Goal: Task Accomplishment & Management: Use online tool/utility

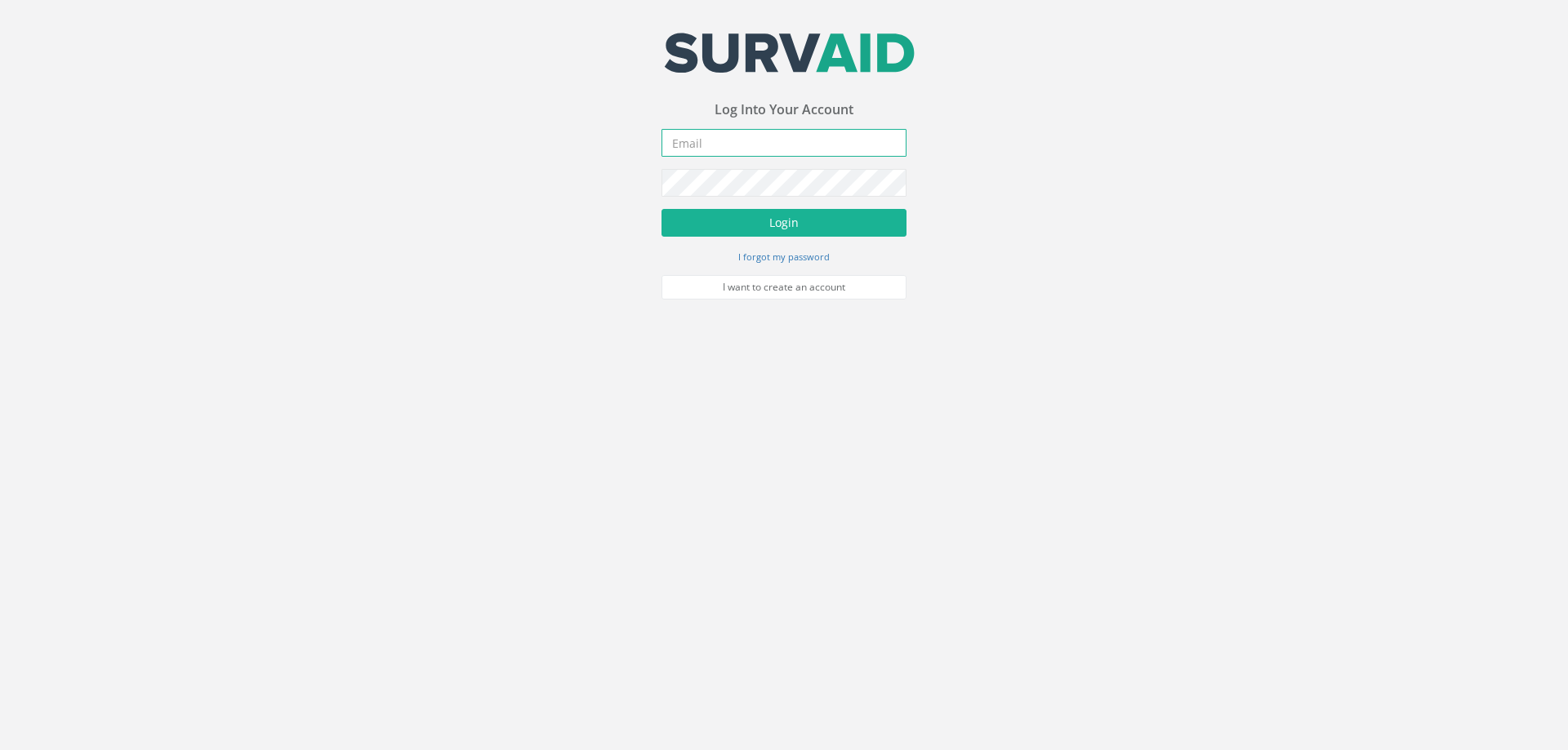
drag, startPoint x: 690, startPoint y: 137, endPoint x: 1100, endPoint y: 234, distance: 421.3
click at [690, 138] on input "email" at bounding box center [784, 142] width 245 height 27
type input "[EMAIL_ADDRESS][DOMAIN_NAME]"
click at [662, 209] on button "Login" at bounding box center [784, 222] width 245 height 27
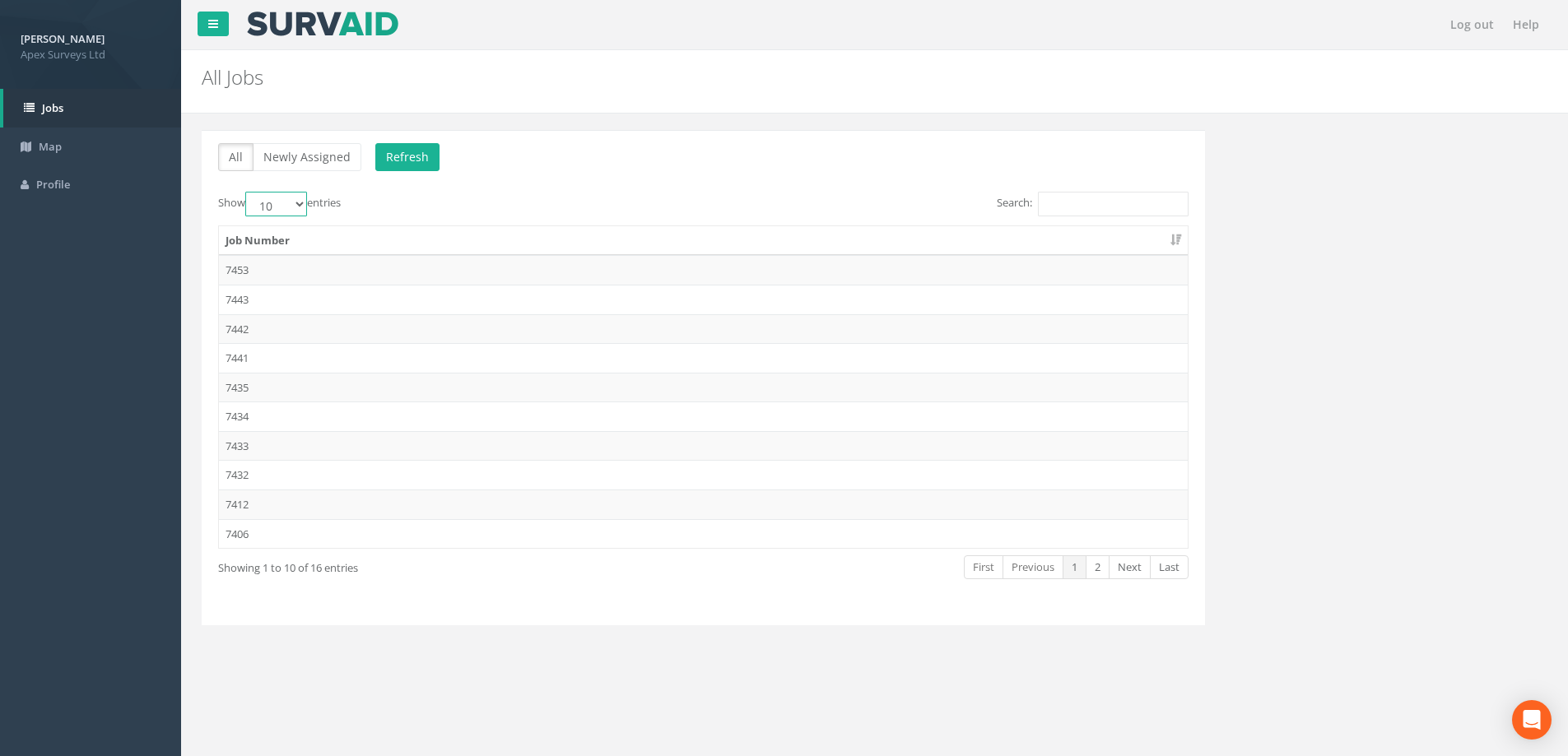
click at [302, 200] on select "10 25 50 100" at bounding box center [275, 204] width 62 height 25
select select "100"
click at [248, 192] on select "10 25 50 100" at bounding box center [275, 204] width 62 height 25
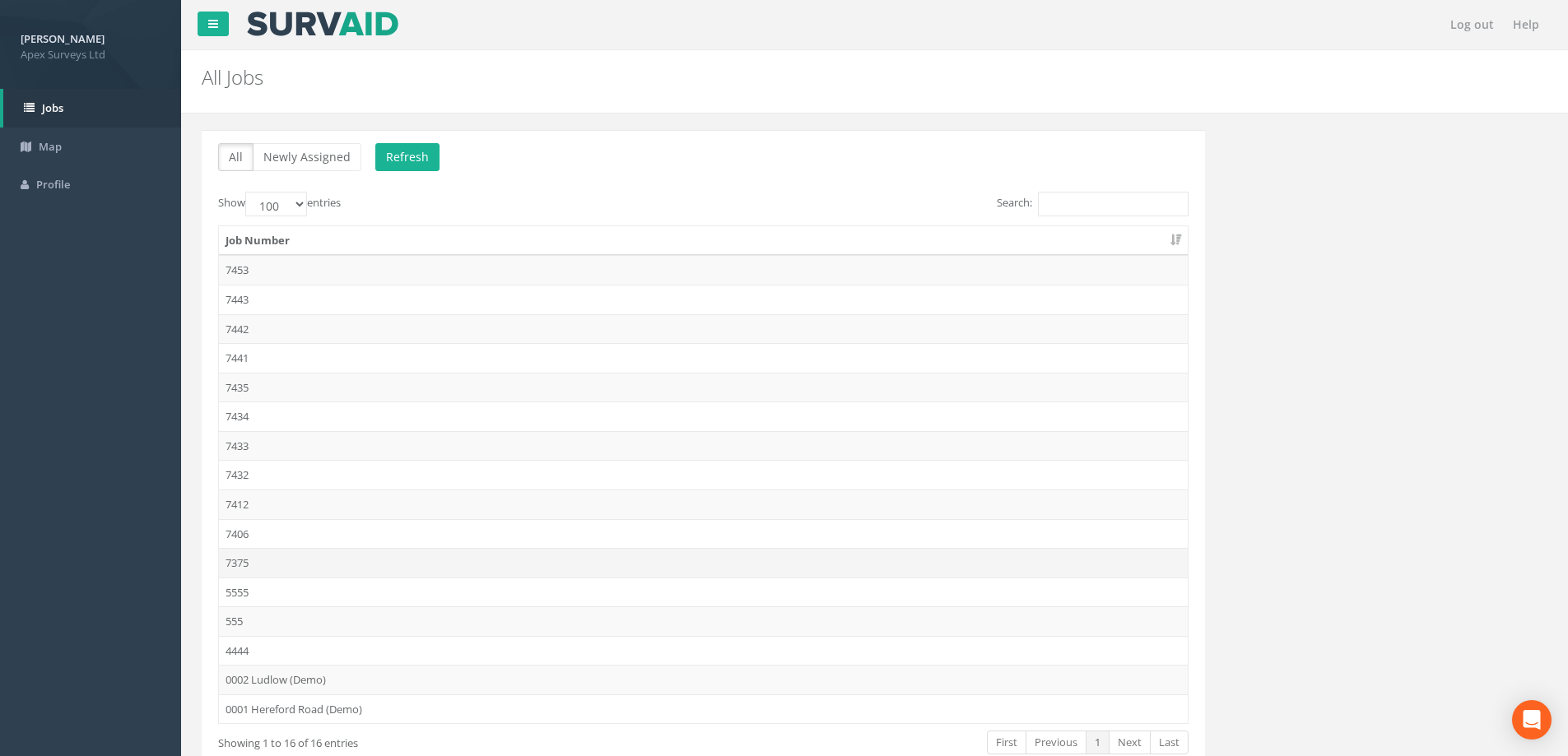
click at [243, 558] on td "7375" at bounding box center [703, 563] width 968 height 29
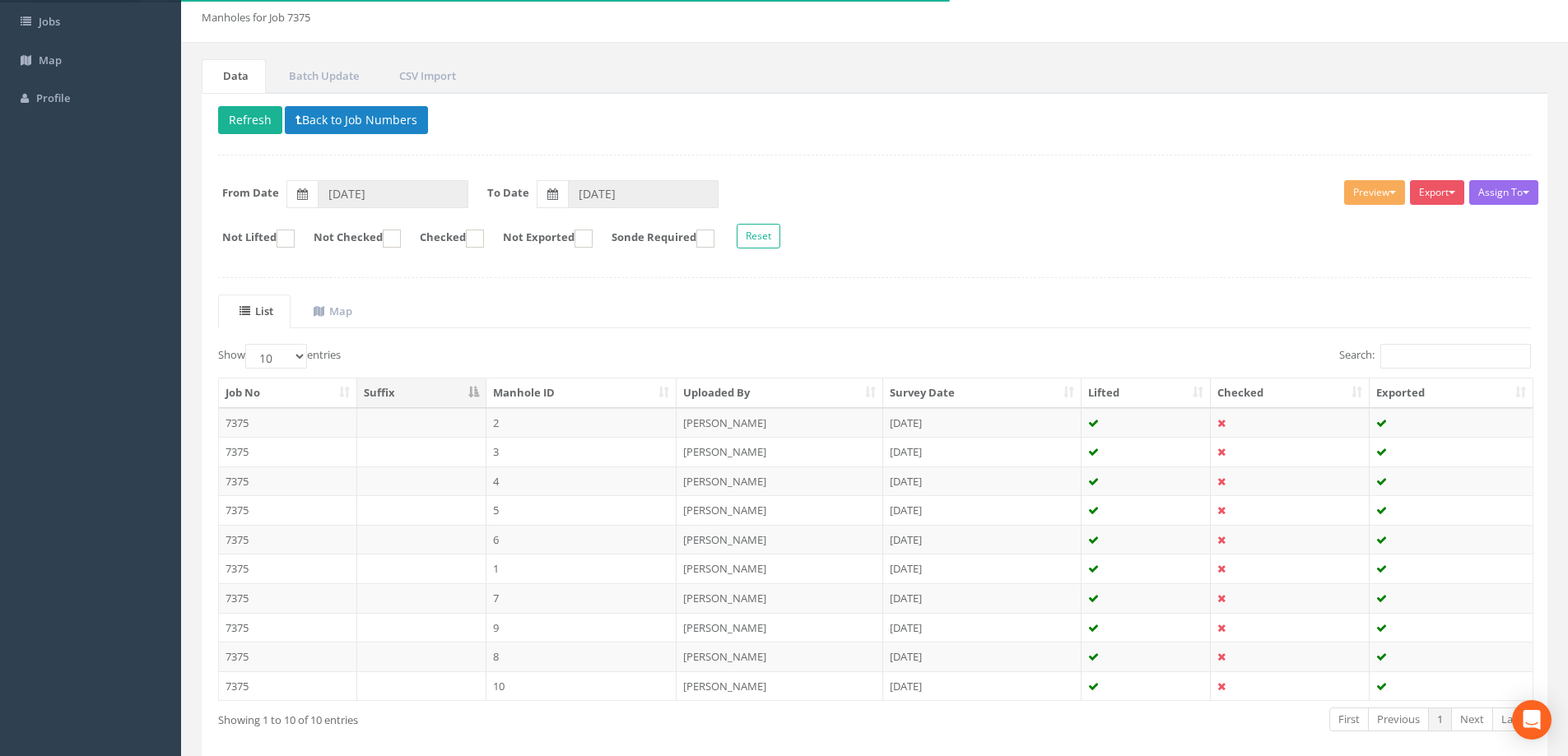
scroll to position [161, 0]
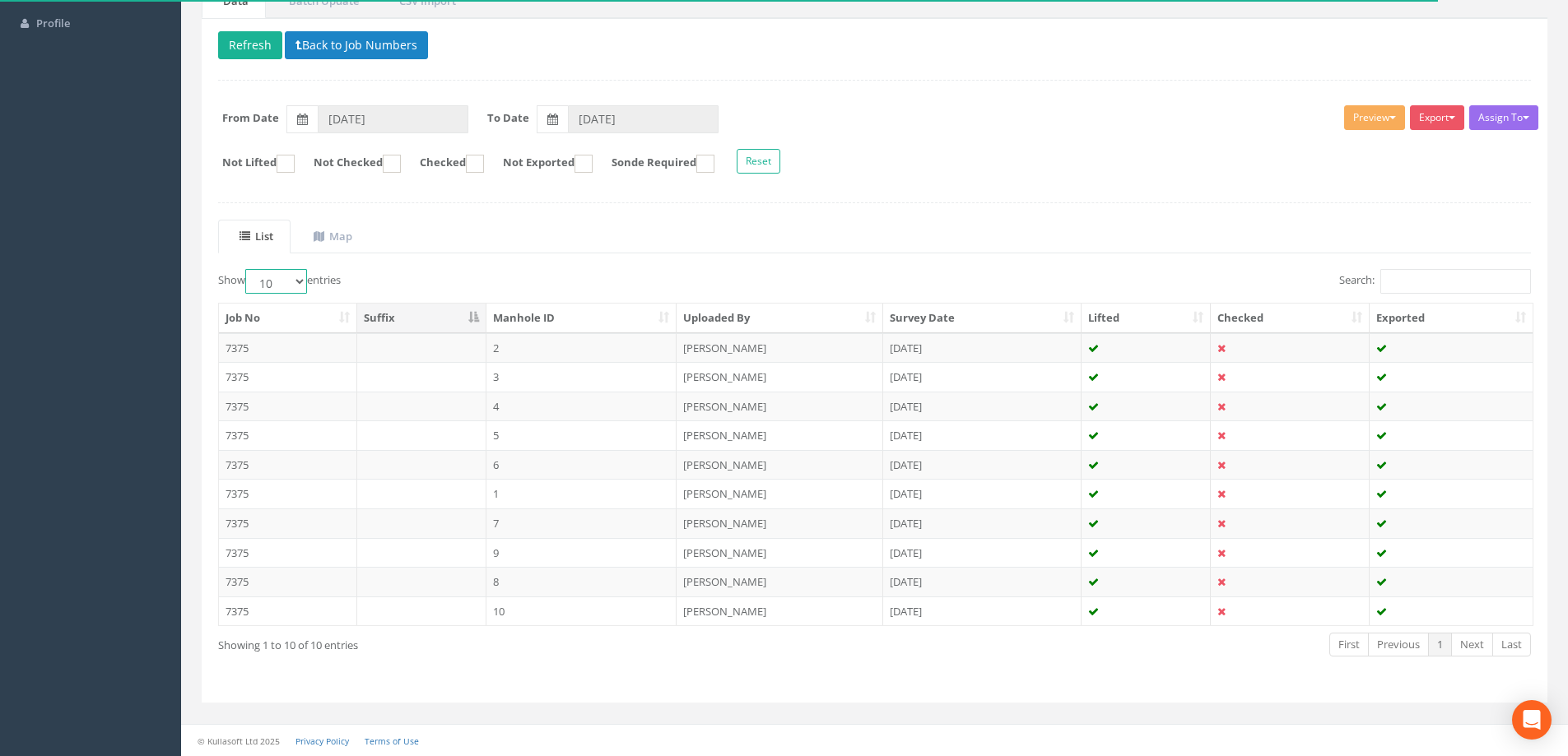
click at [301, 280] on select "10 25 50 100" at bounding box center [275, 281] width 62 height 25
select select "100"
click at [248, 269] on select "10 25 50 100" at bounding box center [275, 281] width 62 height 25
click at [639, 235] on ul "List Map" at bounding box center [874, 237] width 1312 height 33
click at [641, 235] on ul "List Map" at bounding box center [874, 237] width 1312 height 33
